Goal: Use online tool/utility

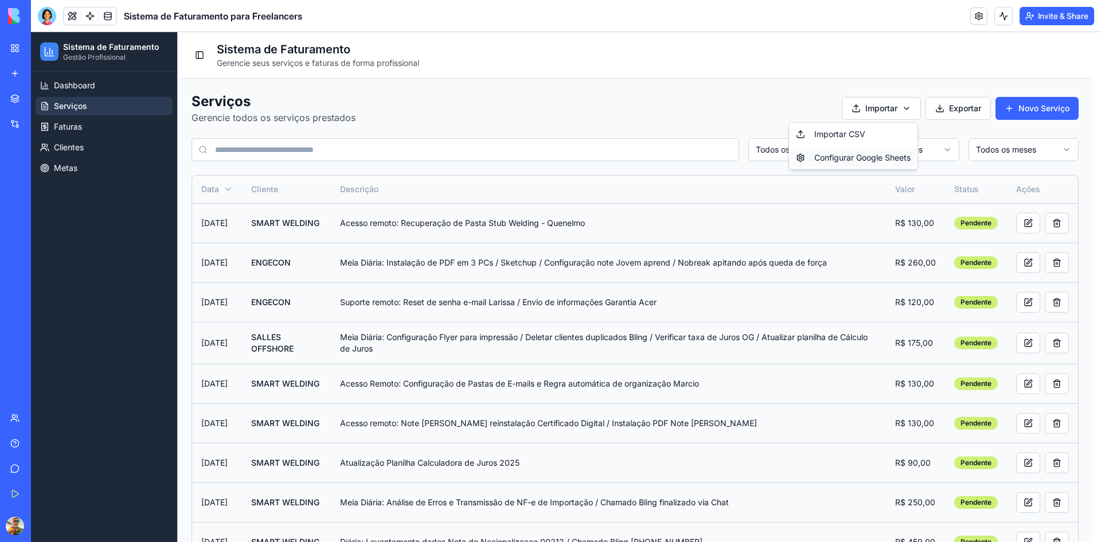
click at [856, 156] on div "Configurar Google Sheets" at bounding box center [853, 157] width 124 height 18
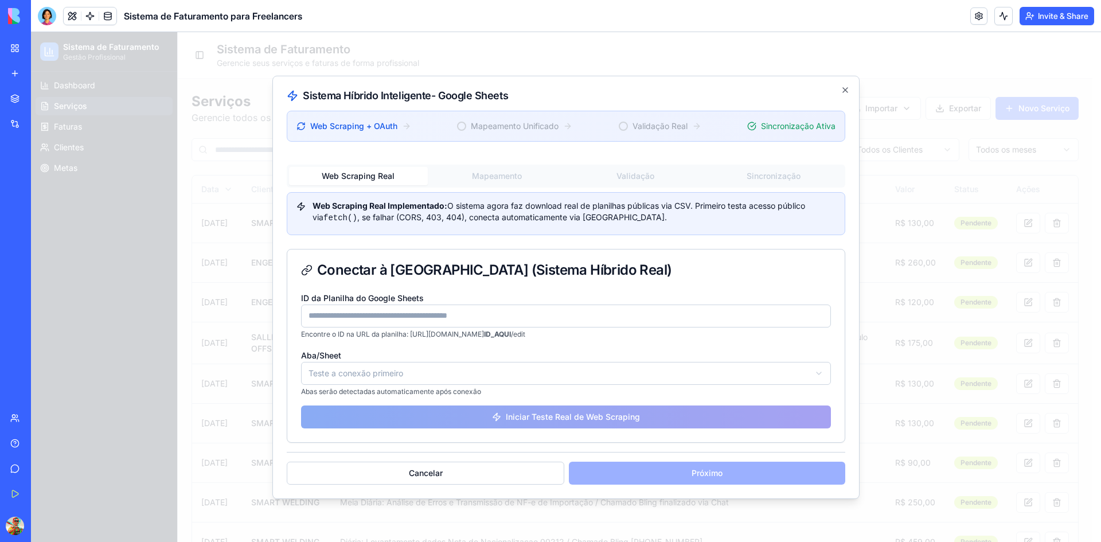
click at [355, 311] on input "ID da Planilha do Google Sheets" at bounding box center [566, 315] width 530 height 23
type input "**********"
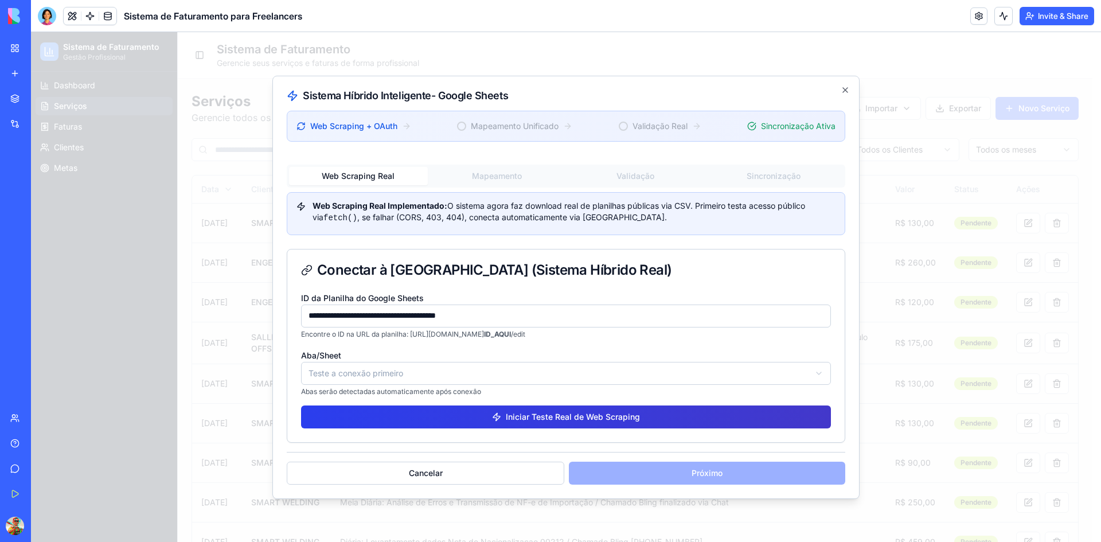
click at [403, 414] on button "Iniciar Teste Real de Web Scraping" at bounding box center [566, 416] width 530 height 23
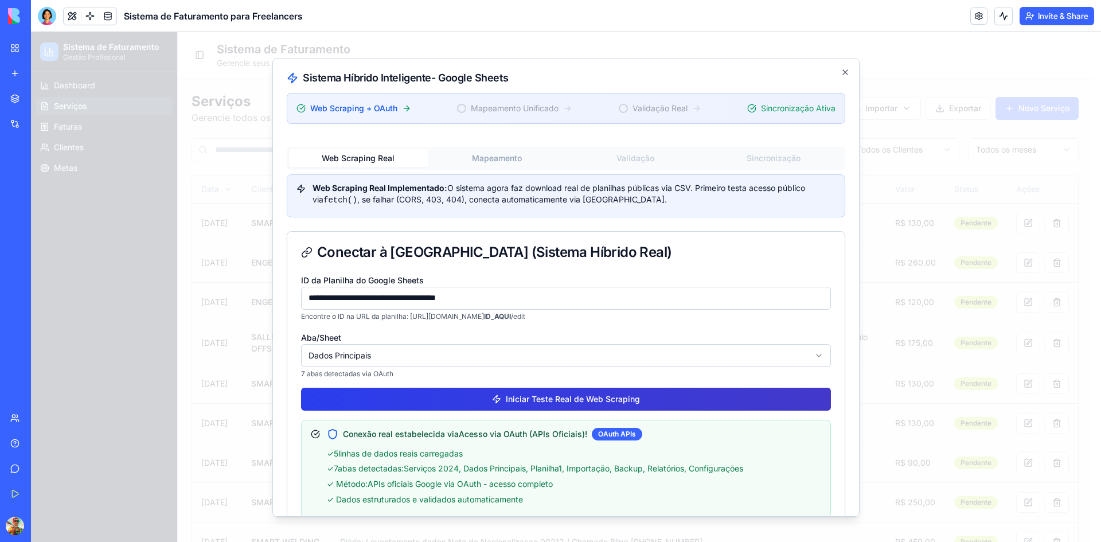
click at [534, 400] on button "Iniciar Teste Real de Web Scraping" at bounding box center [566, 398] width 530 height 23
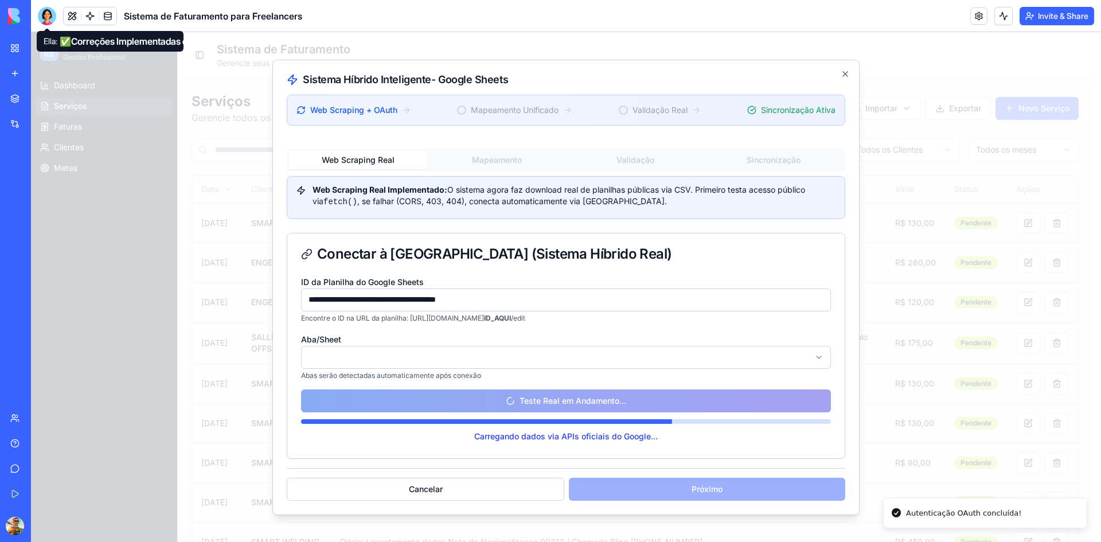
click at [52, 15] on div at bounding box center [47, 16] width 18 height 18
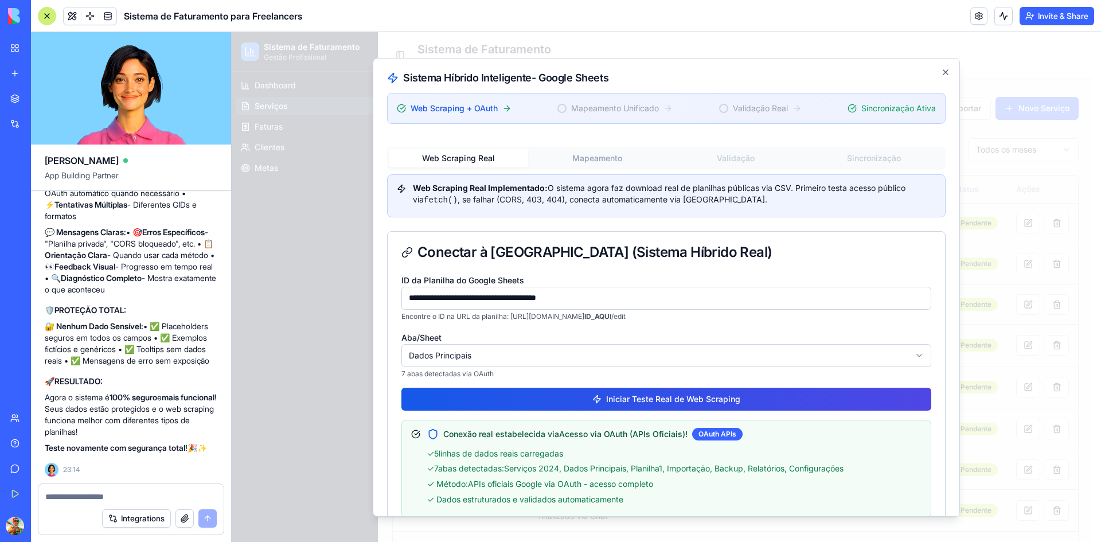
scroll to position [15838, 0]
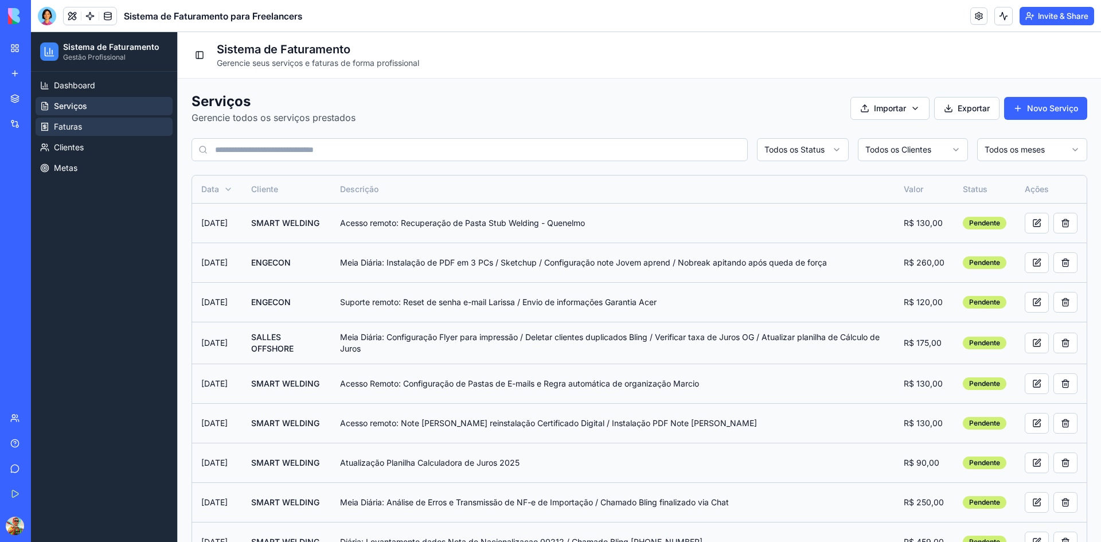
click at [73, 128] on span "Faturas" at bounding box center [68, 126] width 28 height 11
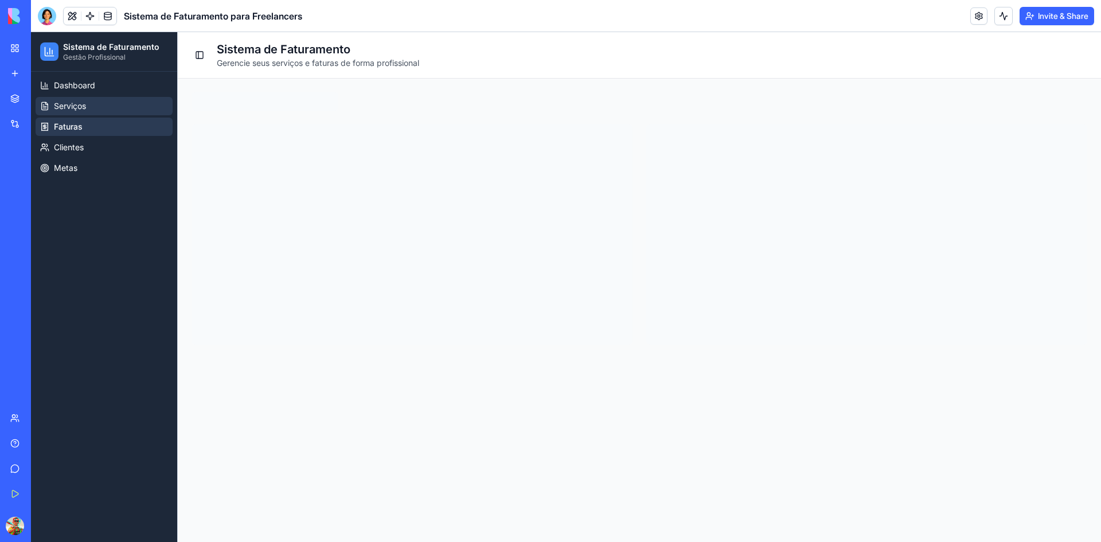
click at [72, 112] on link "Serviços" at bounding box center [104, 106] width 137 height 18
